Goal: Obtain resource: Obtain resource

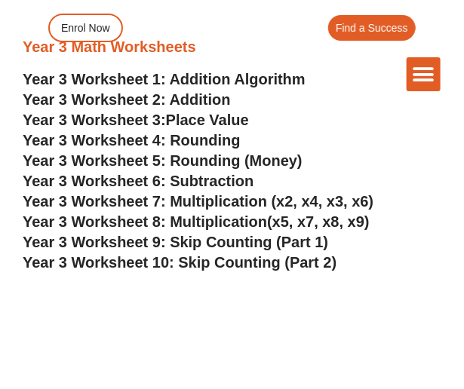
scroll to position [1961, 0]
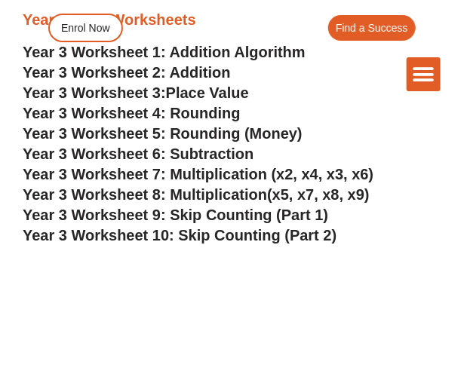
click at [244, 173] on span "Year 3 Worksheet 7: Multiplication (x2, x4, x3, x6)" at bounding box center [198, 174] width 351 height 17
click at [224, 195] on span "Year 3 Worksheet 8: Multiplication" at bounding box center [145, 194] width 244 height 17
click at [207, 133] on span "Year 3 Worksheet 5: Rounding (Money)" at bounding box center [163, 133] width 280 height 17
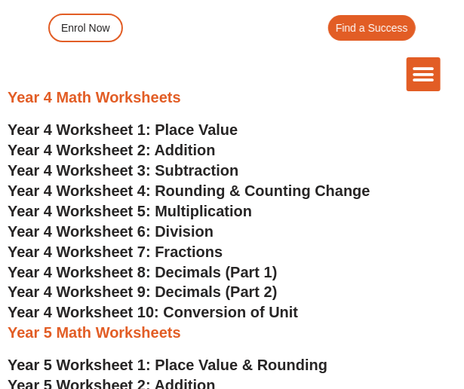
scroll to position [2489, 0]
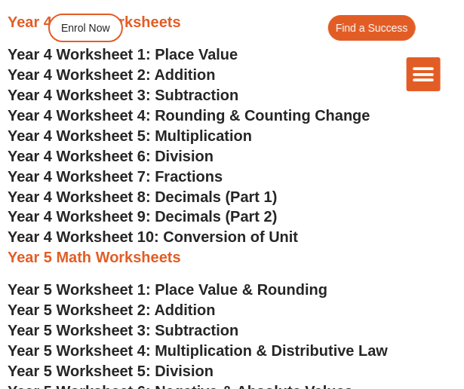
click at [207, 131] on span "Year 4 Worksheet 5: Multiplication" at bounding box center [130, 135] width 244 height 17
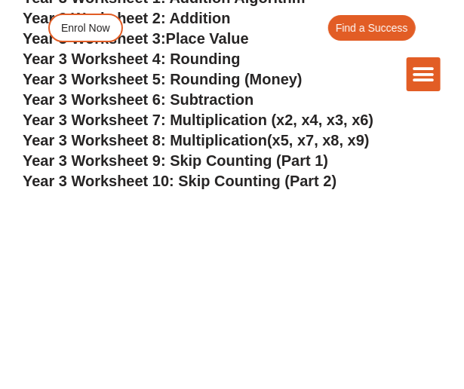
scroll to position [2037, 0]
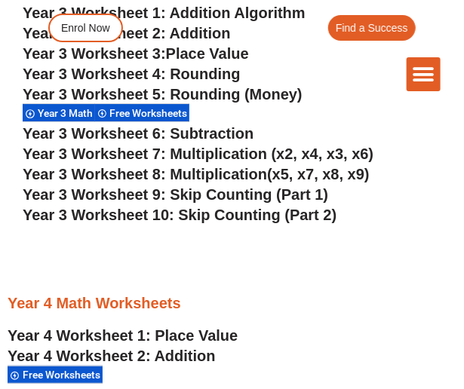
scroll to position [2023, 0]
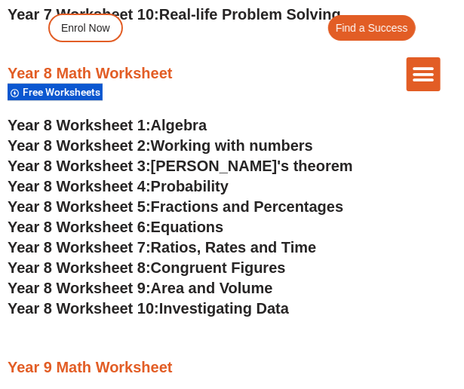
scroll to position [2013, 0]
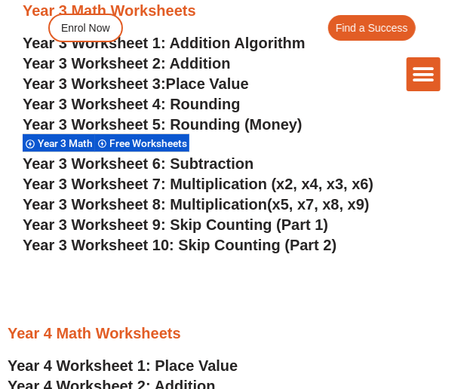
click at [238, 208] on span "Year 3 Worksheet 8: Multiplication" at bounding box center [145, 204] width 244 height 17
